Goal: Information Seeking & Learning: Learn about a topic

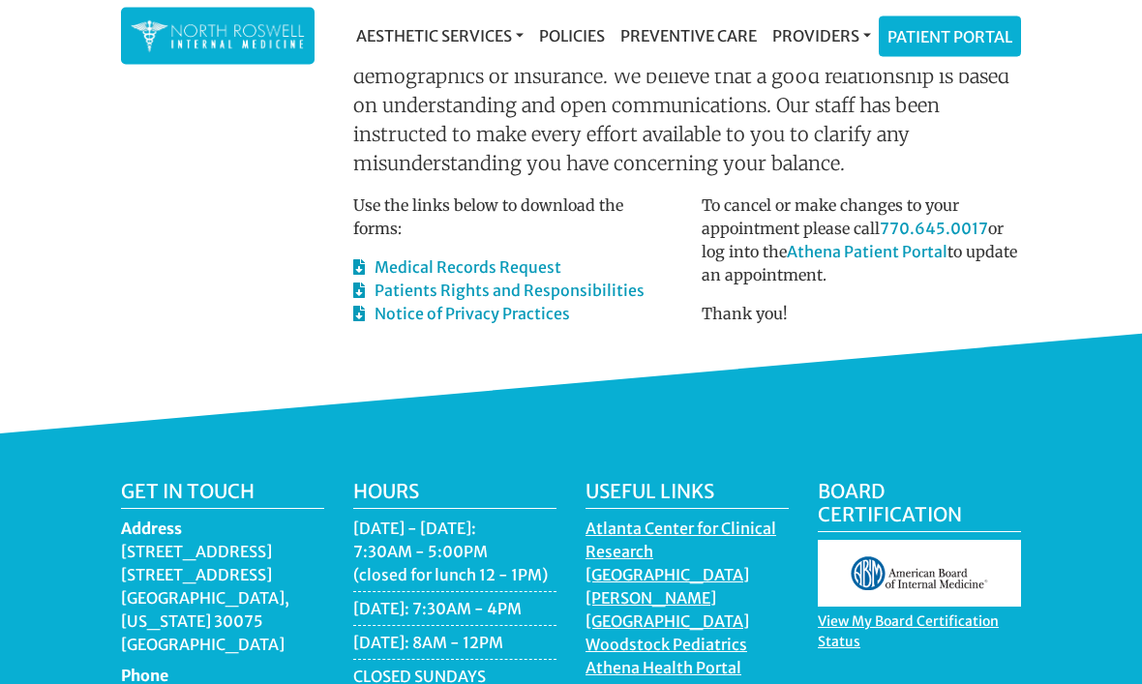
scroll to position [1205, 0]
click at [811, 36] on link "Providers" at bounding box center [821, 35] width 114 height 39
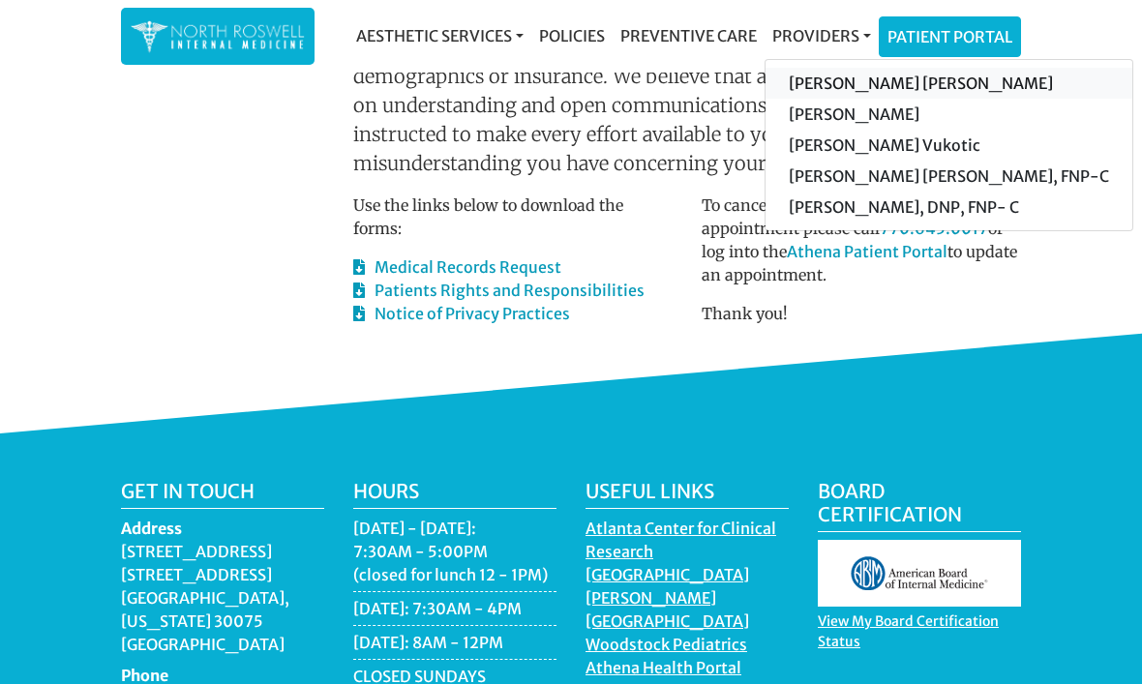
click at [913, 85] on link "[PERSON_NAME] [PERSON_NAME]" at bounding box center [948, 83] width 367 height 31
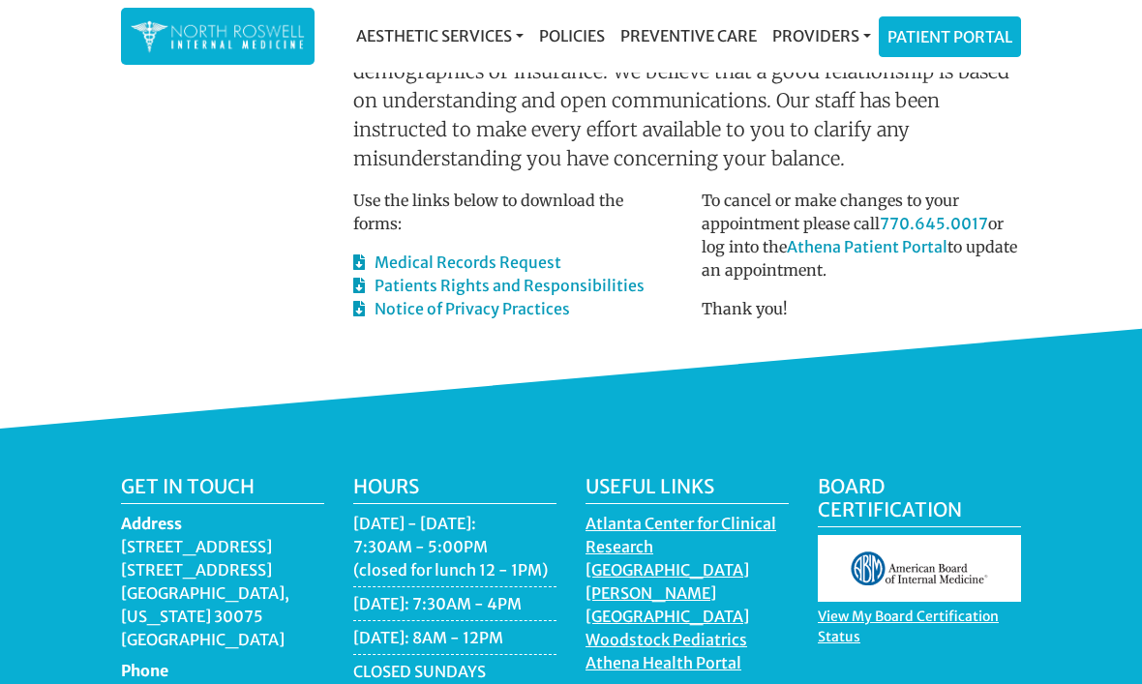
scroll to position [1164, 0]
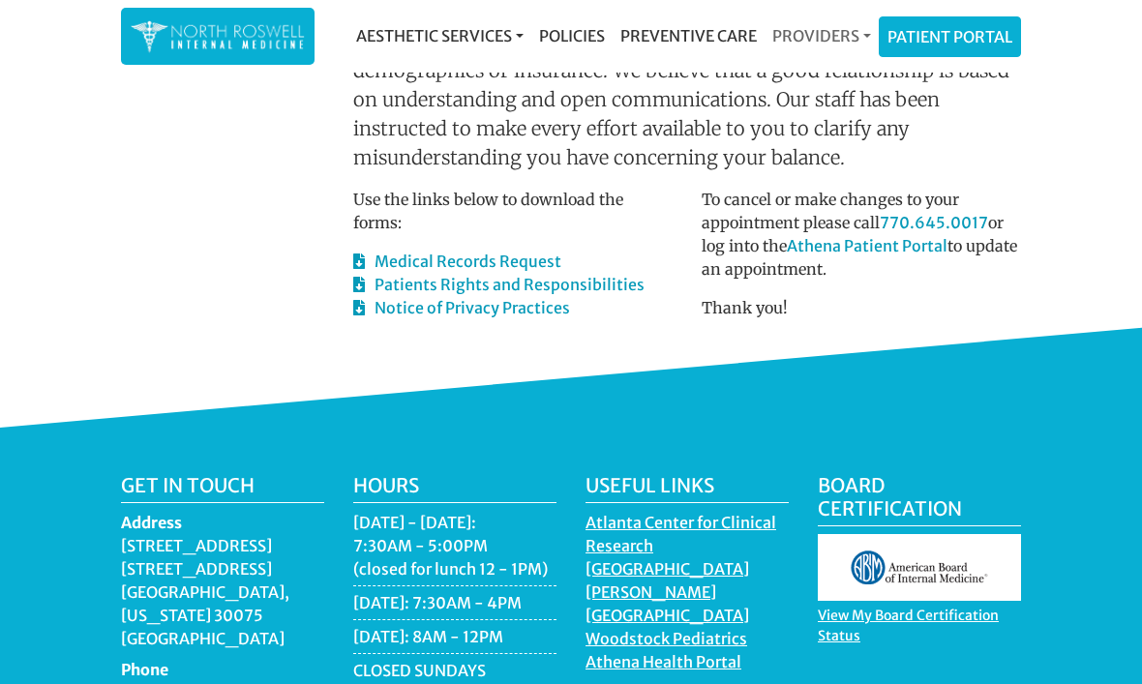
click at [827, 45] on link "Providers" at bounding box center [821, 35] width 114 height 39
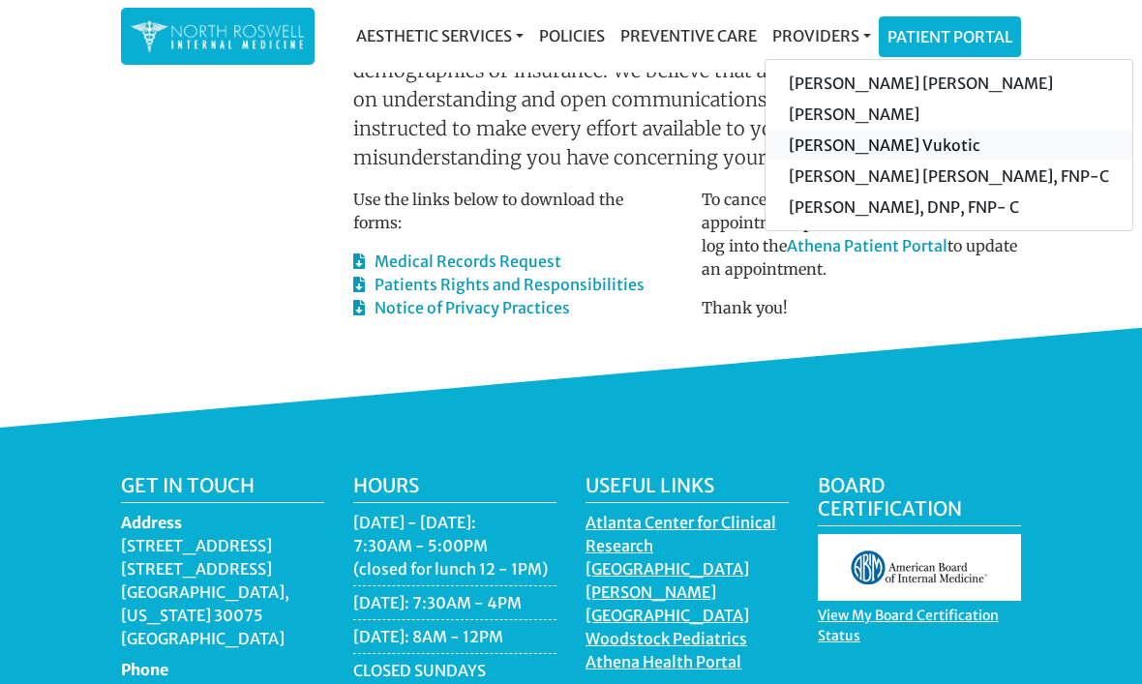
click at [917, 144] on link "[PERSON_NAME] Vukotic" at bounding box center [948, 145] width 367 height 31
